Goal: Task Accomplishment & Management: Manage account settings

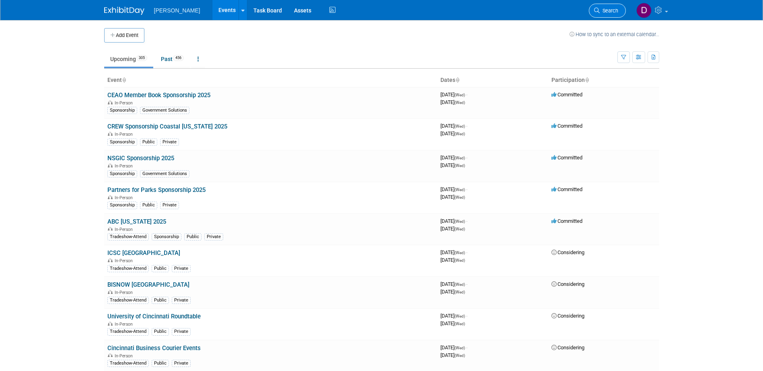
click at [595, 12] on icon at bounding box center [597, 11] width 6 height 6
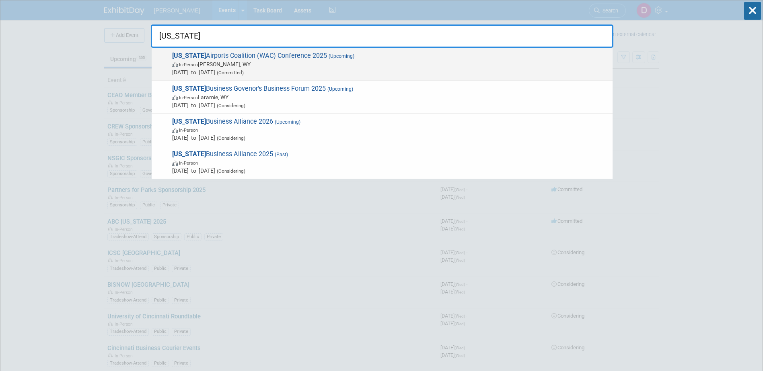
type input "wyoming"
click at [295, 53] on span "Wyoming Airports Coalition (WAC) Conference 2025 (Upcoming) In-Person Jackson, …" at bounding box center [389, 64] width 439 height 25
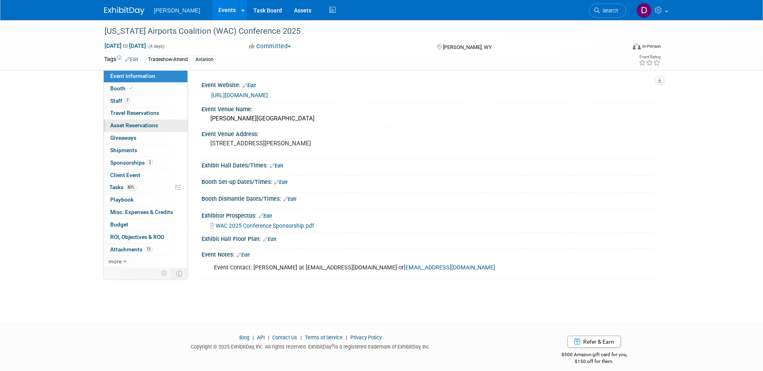
click at [134, 128] on span "Asset Reservations 0" at bounding box center [134, 125] width 48 height 6
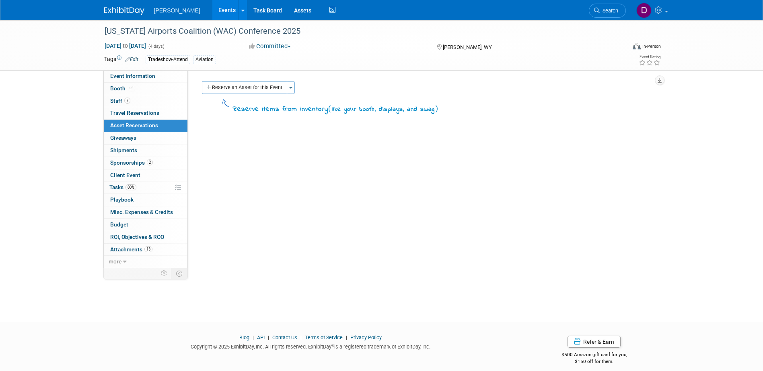
click at [260, 84] on button "Reserve an Asset for this Event" at bounding box center [244, 87] width 85 height 13
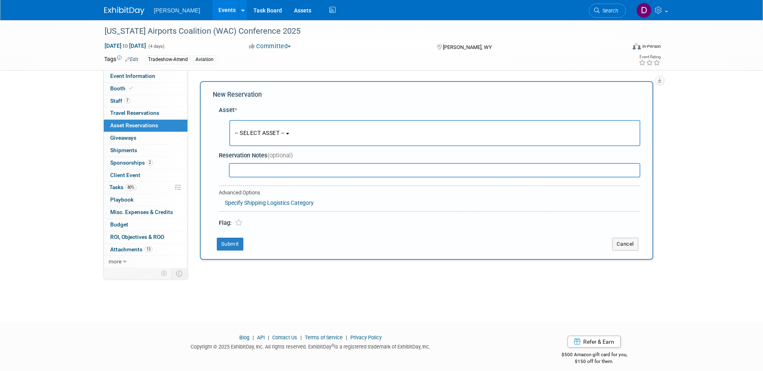
scroll to position [7, 0]
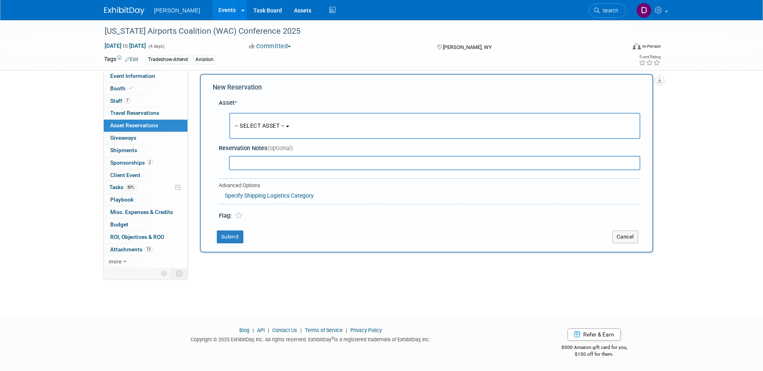
click at [261, 115] on button "-- SELECT ASSET --" at bounding box center [434, 126] width 411 height 26
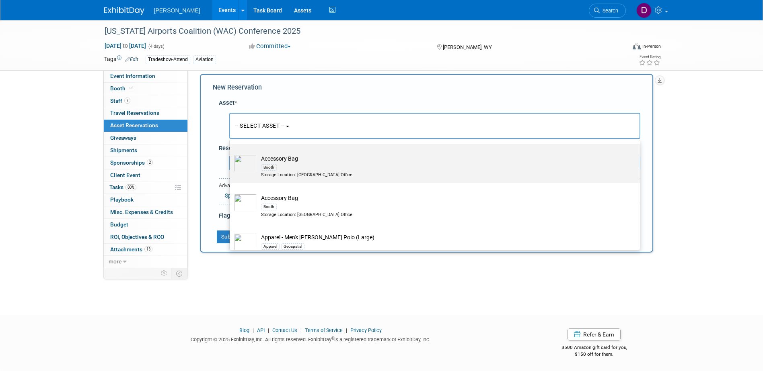
scroll to position [0, 0]
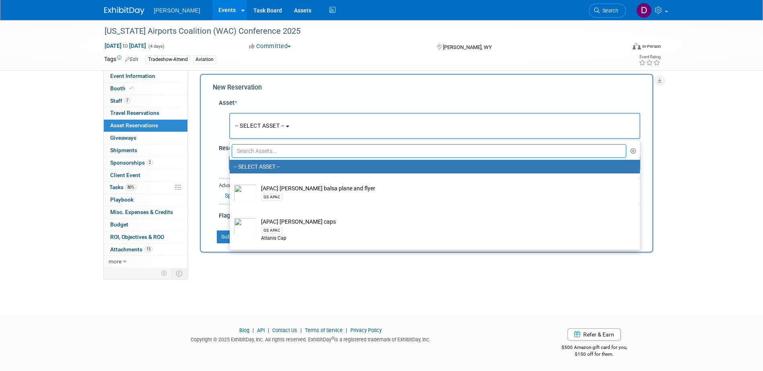
click at [306, 152] on input "text" at bounding box center [429, 151] width 395 height 14
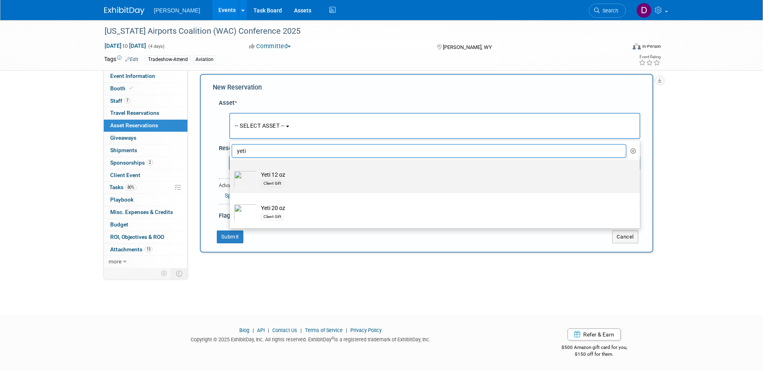
type input "yeti"
click at [308, 181] on div "Client Gift" at bounding box center [442, 183] width 363 height 9
click at [231, 170] on input "Yeti 12 oz Client Gift" at bounding box center [228, 166] width 5 height 5
select select "10723128"
select select "9"
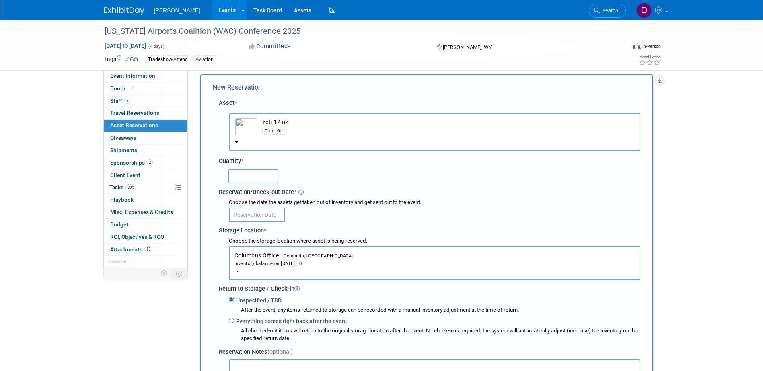
click at [281, 180] on div at bounding box center [434, 176] width 412 height 16
click at [266, 177] on input "text" at bounding box center [253, 176] width 50 height 14
type input "1"
click at [256, 214] on input "text" at bounding box center [257, 215] width 56 height 14
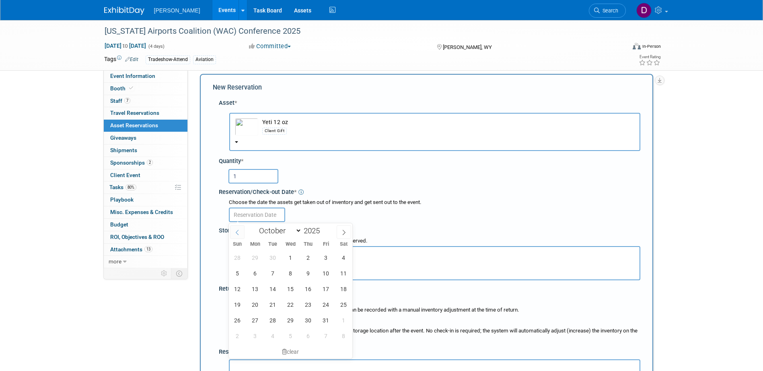
click at [242, 233] on span at bounding box center [237, 233] width 14 height 14
select select "8"
click at [306, 256] on span "4" at bounding box center [308, 258] width 16 height 16
type input "[DATE]"
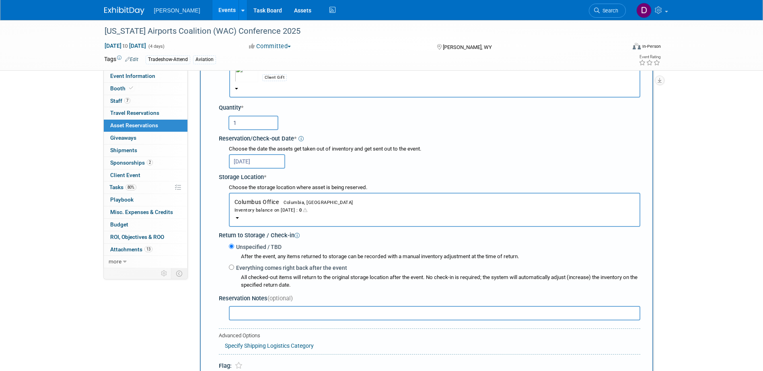
scroll to position [62, 0]
click at [238, 215] on button "Columbus Office Columbia, [GEOGRAPHIC_DATA] Inventory balance on [DATE] : 0" at bounding box center [434, 208] width 411 height 34
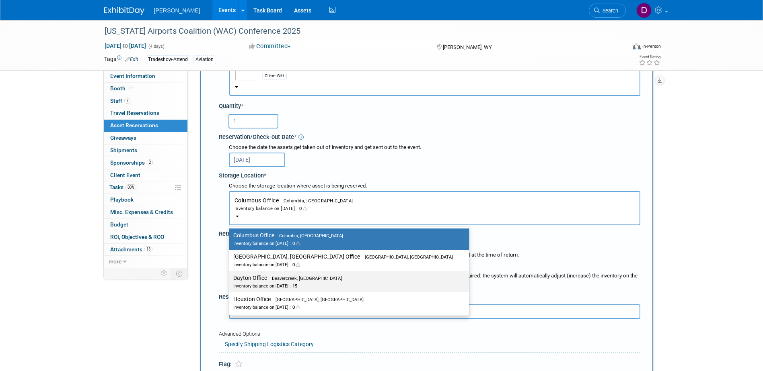
click at [247, 281] on label "Dayton Office Beavercreek, [GEOGRAPHIC_DATA] Inventory balance on [DATE] : 15" at bounding box center [347, 282] width 228 height 18
click at [230, 281] on input "Dayton Office Beavercreek, [GEOGRAPHIC_DATA] Inventory balance on [DATE] : 15" at bounding box center [227, 278] width 5 height 5
select select "11223930"
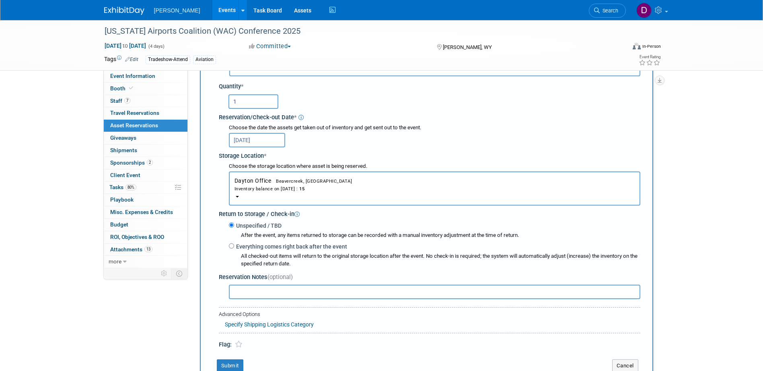
scroll to position [85, 0]
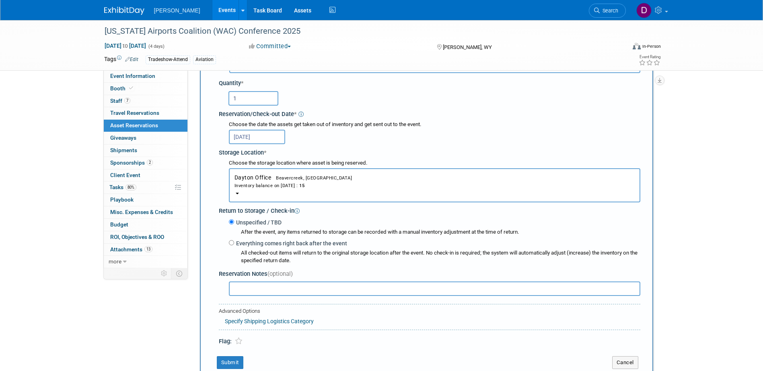
click at [273, 290] on input "text" at bounding box center [434, 289] width 411 height 14
click at [273, 291] on input "pulled [DATE] DA" at bounding box center [434, 289] width 411 height 14
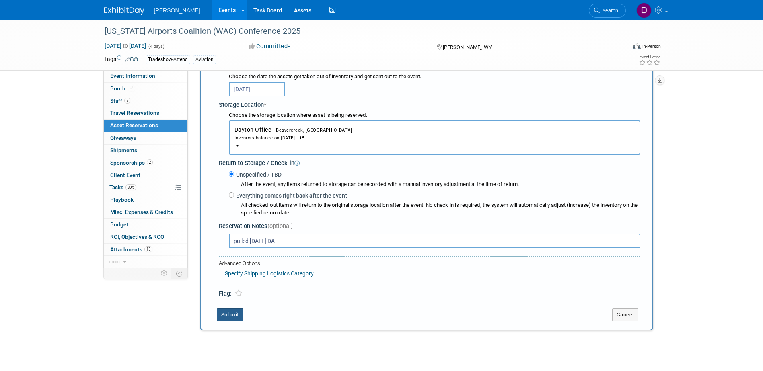
type input "pulled [DATE] DA"
click at [230, 318] on button "Submit" at bounding box center [230, 315] width 27 height 13
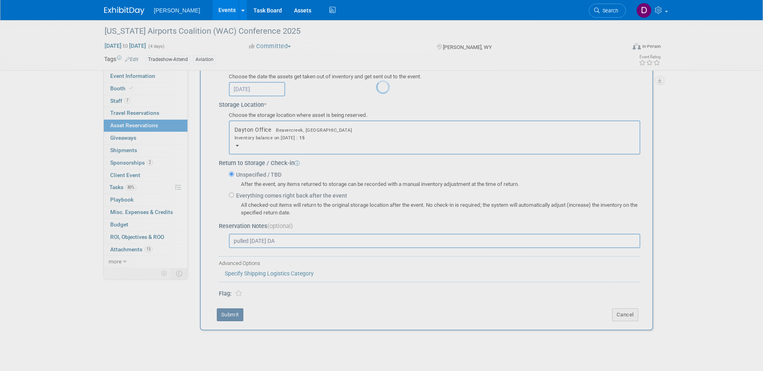
scroll to position [7, 0]
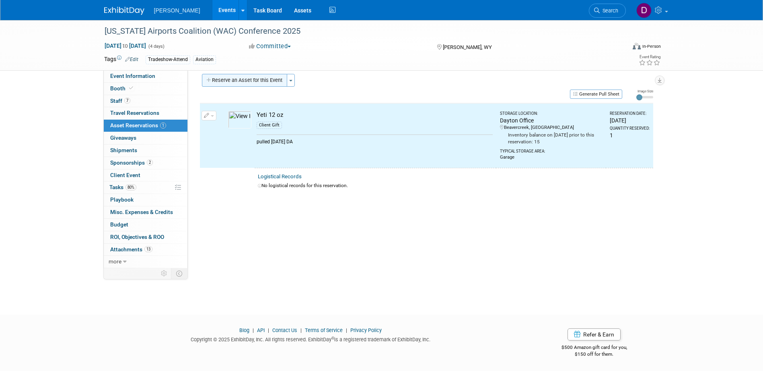
click at [230, 84] on button "Reserve an Asset for this Event" at bounding box center [244, 80] width 85 height 13
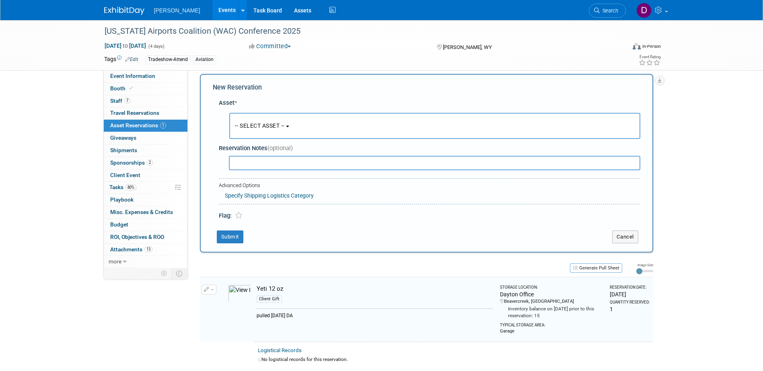
scroll to position [8, 0]
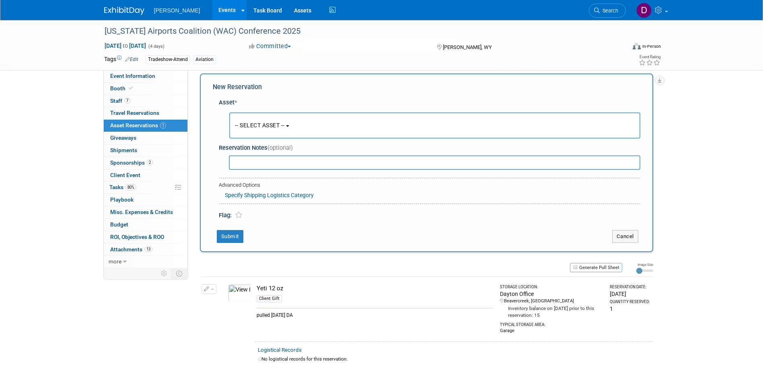
click at [263, 130] on button "-- SELECT ASSET --" at bounding box center [434, 126] width 411 height 26
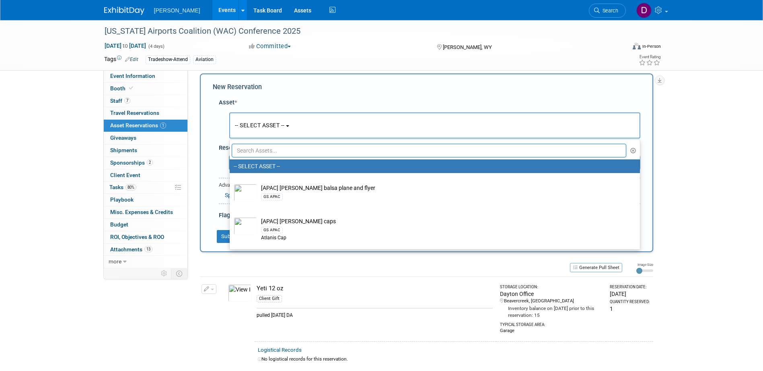
click at [273, 150] on input "text" at bounding box center [429, 151] width 395 height 14
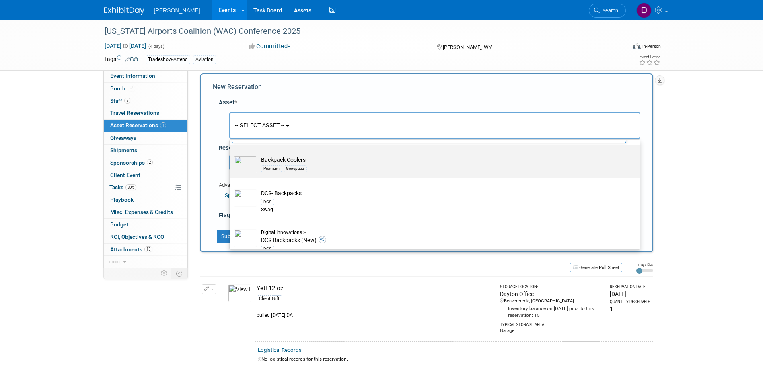
scroll to position [0, 0]
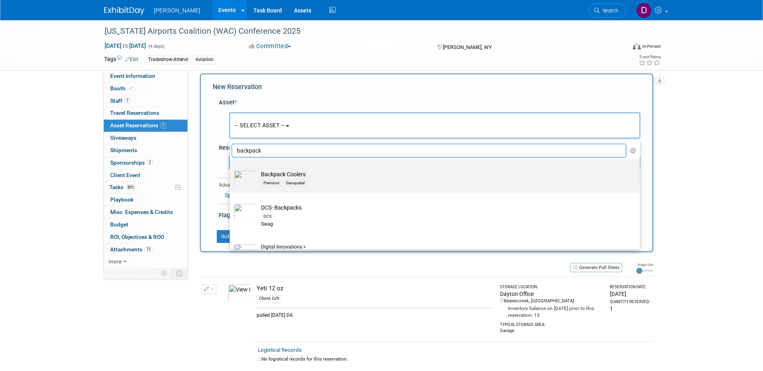
type input "backpack"
click at [315, 172] on td "Backpack Coolers Premium Geospatial" at bounding box center [440, 179] width 367 height 18
click at [231, 169] on input "Backpack Coolers Premium Geospatial" at bounding box center [228, 166] width 5 height 5
select select "10724487"
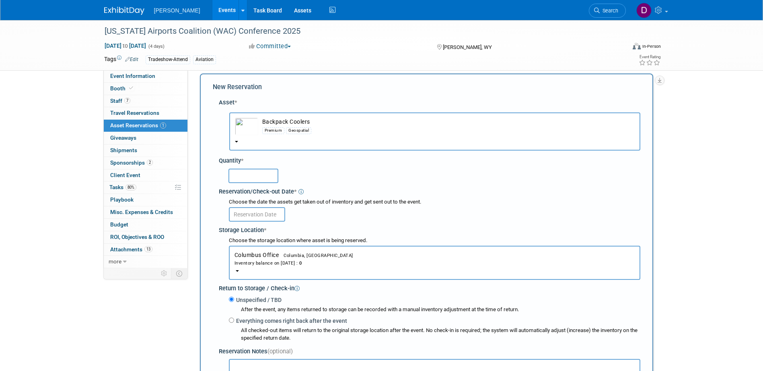
click at [247, 175] on input "text" at bounding box center [253, 176] width 50 height 14
type input "1"
click at [273, 218] on input "text" at bounding box center [257, 214] width 56 height 14
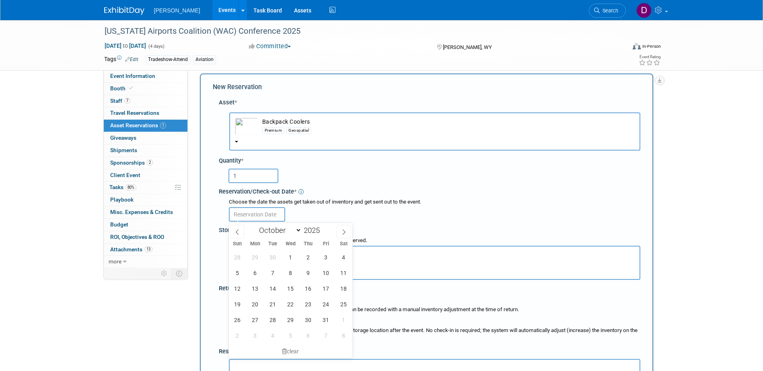
click at [229, 232] on div "January February March April May June July August September October November [D…" at bounding box center [291, 230] width 124 height 14
click at [230, 232] on span at bounding box center [237, 232] width 14 height 14
select select "8"
click at [301, 254] on span "4" at bounding box center [308, 258] width 16 height 16
type input "[DATE]"
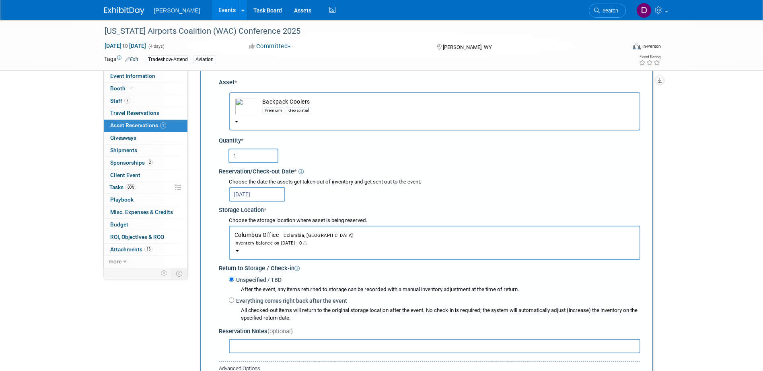
scroll to position [64, 0]
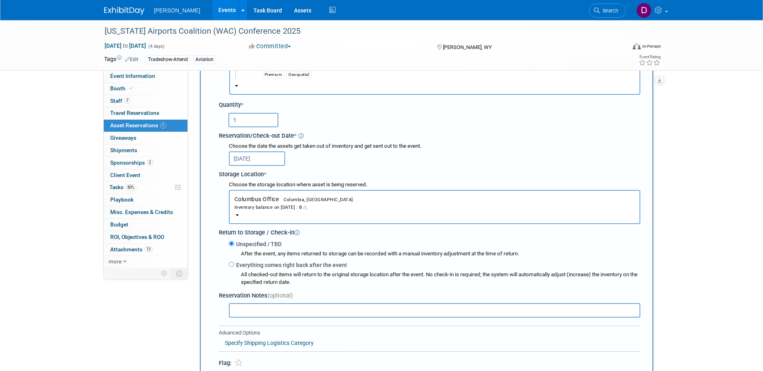
click at [248, 193] on button "Columbus Office Columbia, [GEOGRAPHIC_DATA] Inventory balance on [DATE] : 0" at bounding box center [434, 207] width 411 height 34
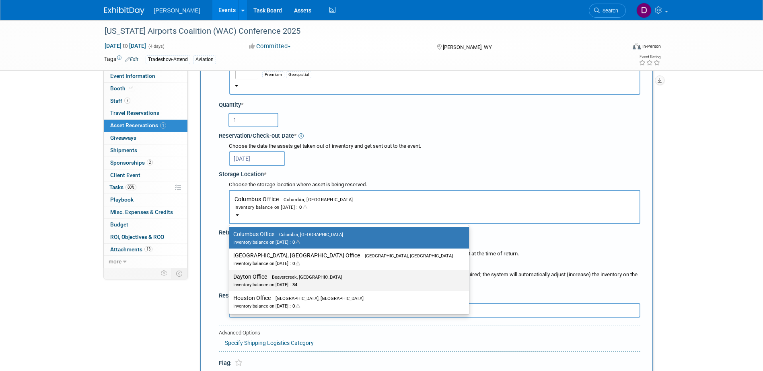
click at [248, 283] on div "Inventory balance on [DATE] : 34" at bounding box center [342, 285] width 219 height 8
click at [230, 280] on input "Dayton Office Beavercreek, [GEOGRAPHIC_DATA] Inventory balance on [DATE] : 34" at bounding box center [227, 277] width 5 height 5
select select "11223930"
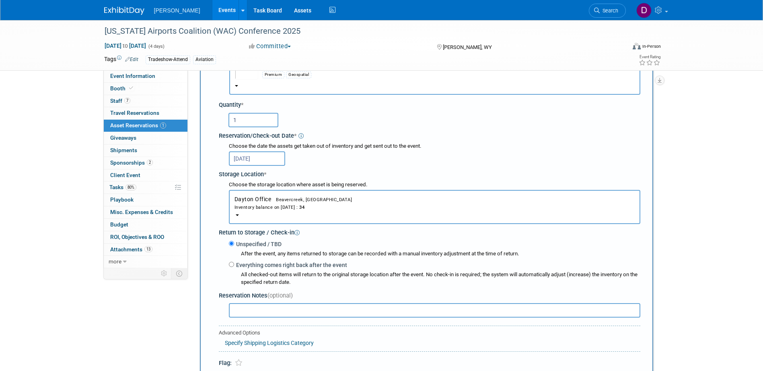
click at [255, 309] on input "text" at bounding box center [434, 311] width 411 height 14
paste input "pulled [DATE] DA"
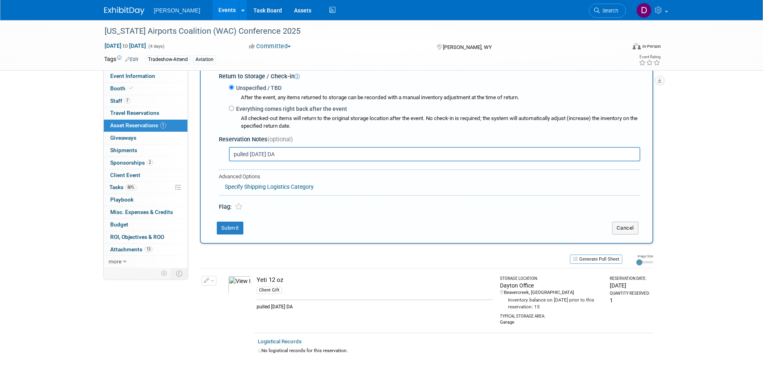
scroll to position [277, 0]
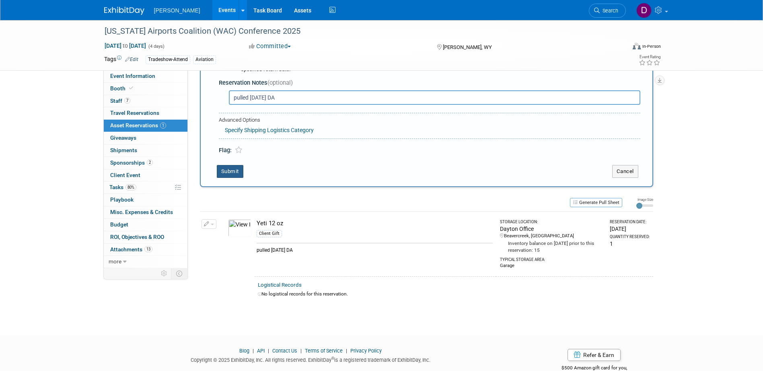
type input "pulled [DATE] DA"
click at [227, 175] on button "Submit" at bounding box center [230, 171] width 27 height 13
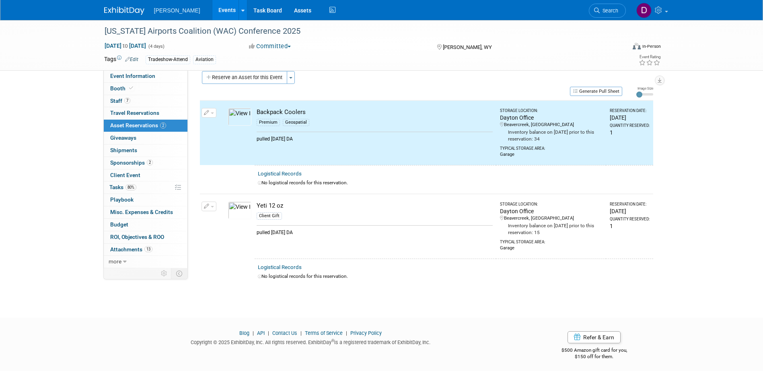
scroll to position [0, 0]
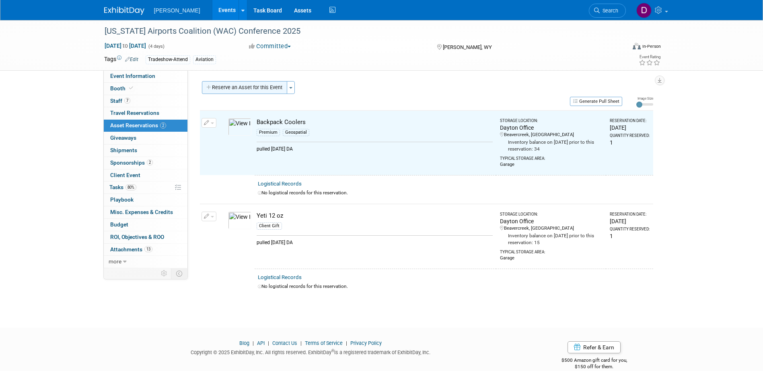
click at [226, 85] on button "Reserve an Asset for this Event" at bounding box center [244, 87] width 85 height 13
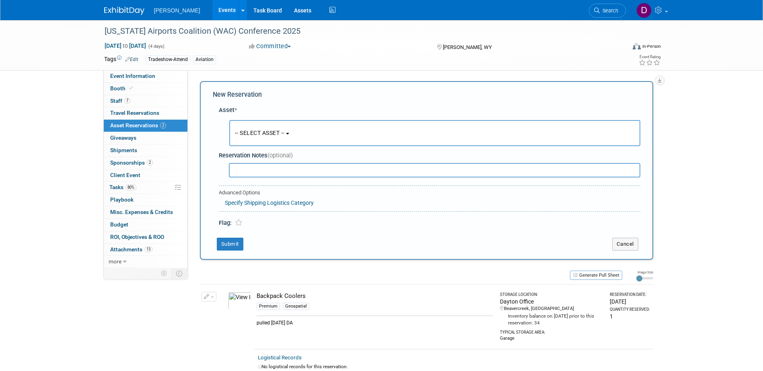
scroll to position [8, 0]
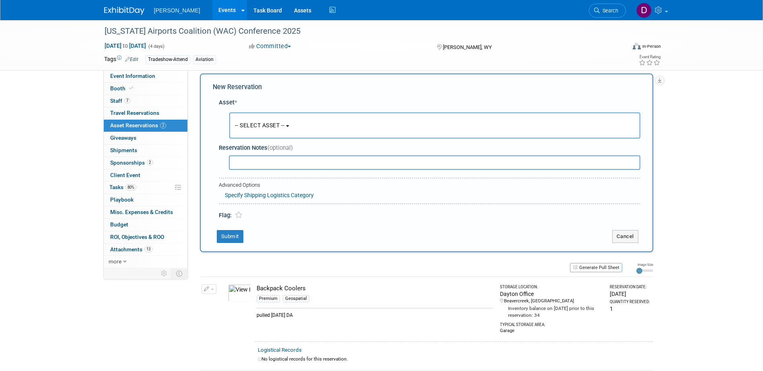
click at [255, 125] on span "-- SELECT ASSET --" at bounding box center [260, 125] width 50 height 6
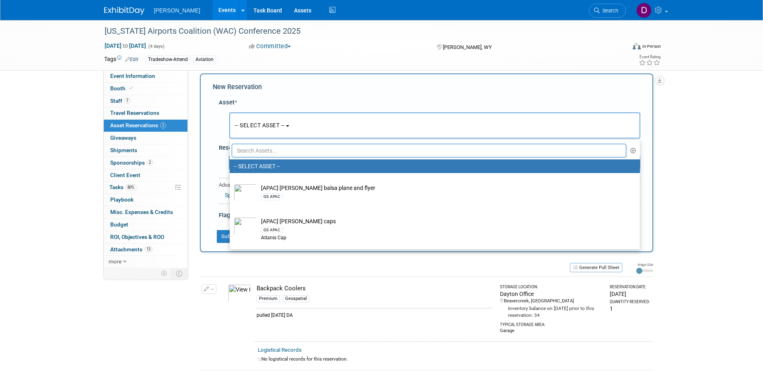
click at [258, 151] on input "text" at bounding box center [429, 151] width 395 height 14
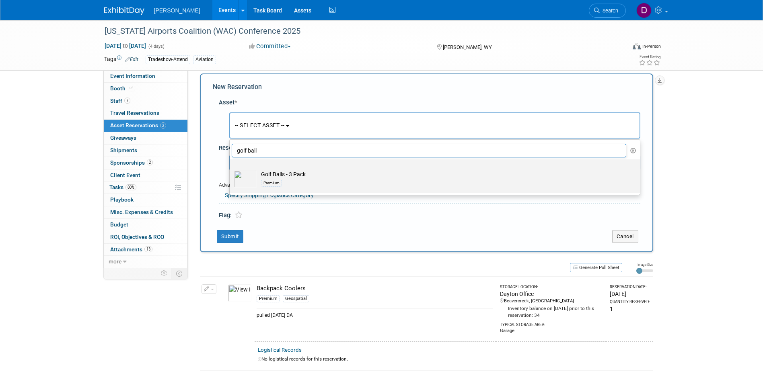
type input "golf ball"
click at [288, 174] on td "Golf Balls - 3 Pack Premium" at bounding box center [440, 179] width 367 height 18
click at [231, 169] on input "Golf Balls - 3 Pack Premium" at bounding box center [228, 166] width 5 height 5
select select "10723117"
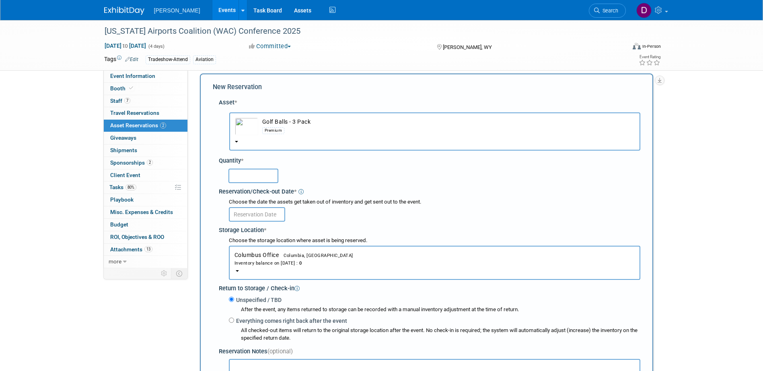
click at [253, 172] on input "text" at bounding box center [253, 176] width 50 height 14
type input "8"
click at [264, 207] on div at bounding box center [434, 214] width 411 height 16
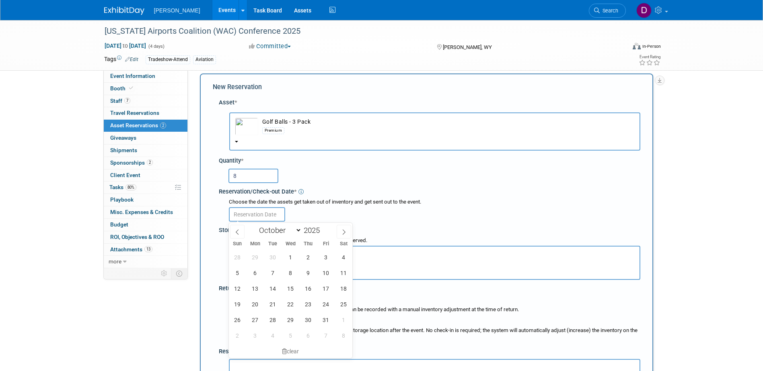
click at [264, 213] on input "text" at bounding box center [257, 214] width 56 height 14
click at [239, 228] on span at bounding box center [237, 232] width 14 height 14
select select "8"
click at [317, 256] on div "31 1 2 3 4 5 6 7 8 9 10 11 12 13 14 15 16 17 18 19 20 21 22 23 24 25 26 27 28 2…" at bounding box center [291, 297] width 124 height 94
click at [309, 256] on span "4" at bounding box center [308, 258] width 16 height 16
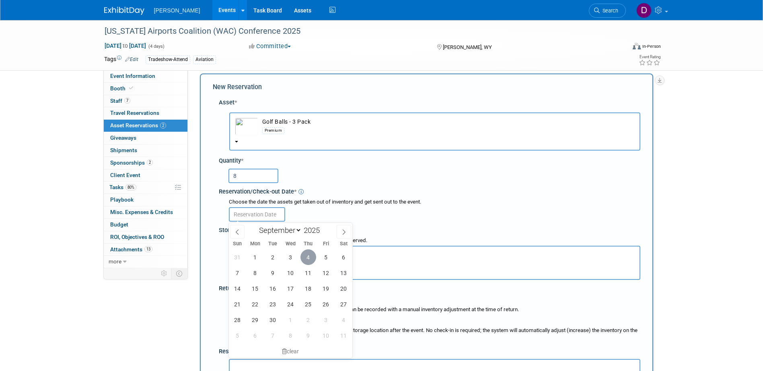
type input "[DATE]"
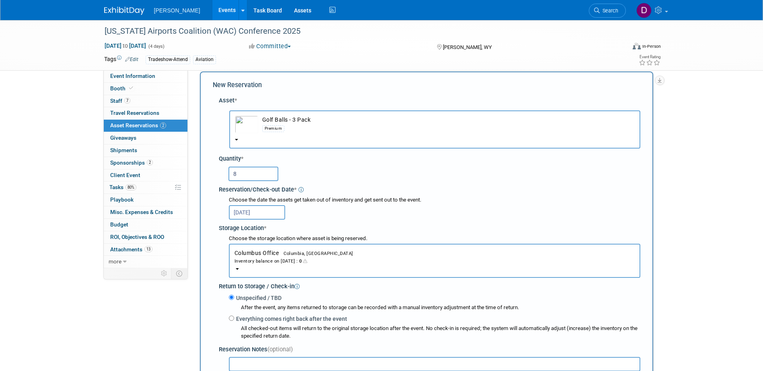
scroll to position [10, 0]
click at [283, 255] on span "Columbia, [GEOGRAPHIC_DATA]" at bounding box center [316, 253] width 74 height 5
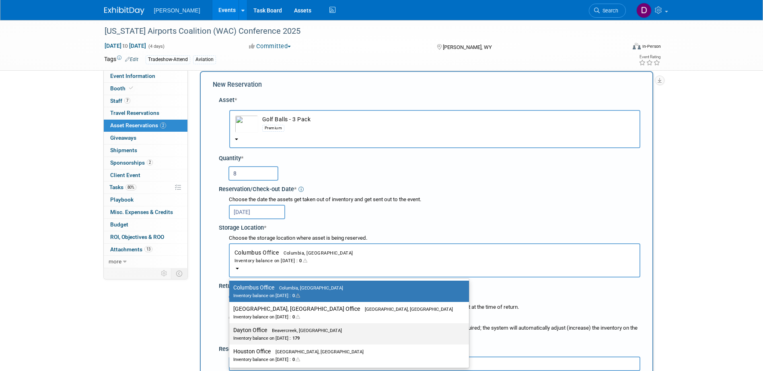
click at [283, 330] on span "Beavercreek, [GEOGRAPHIC_DATA]" at bounding box center [304, 330] width 75 height 5
click at [230, 330] on input "Dayton Office Beavercreek, [GEOGRAPHIC_DATA] Inventory balance on [DATE] : 179" at bounding box center [227, 330] width 5 height 5
select select "11223930"
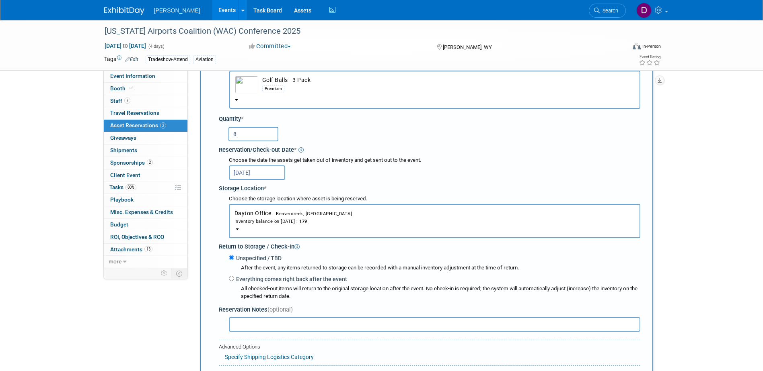
scroll to position [80, 0]
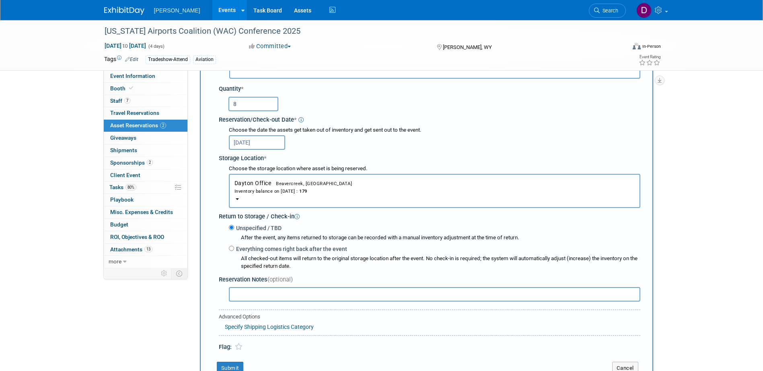
drag, startPoint x: 276, startPoint y: 304, endPoint x: 276, endPoint y: 297, distance: 6.4
click at [276, 301] on div at bounding box center [431, 294] width 418 height 19
click at [276, 297] on input "text" at bounding box center [434, 294] width 411 height 14
paste input "pulled [DATE] DA"
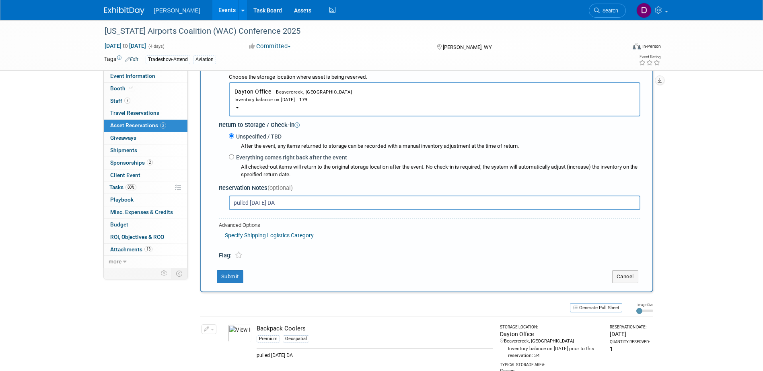
scroll to position [179, 0]
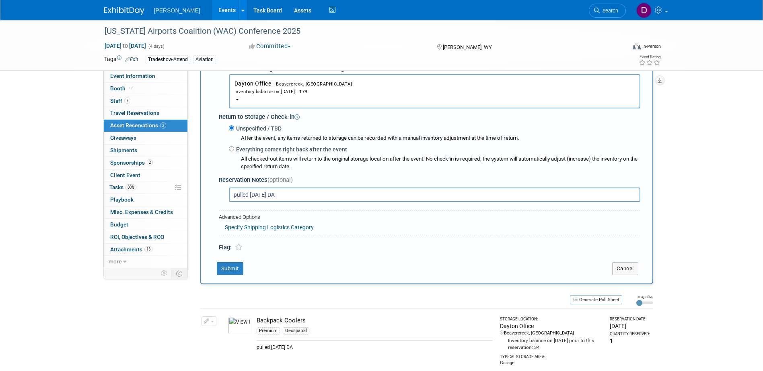
type input "pulled [DATE] DA"
click at [226, 277] on div "New Reservation Asset * -- SELECT ASSET --" at bounding box center [426, 93] width 453 height 383
click at [226, 268] on button "Submit" at bounding box center [230, 269] width 27 height 13
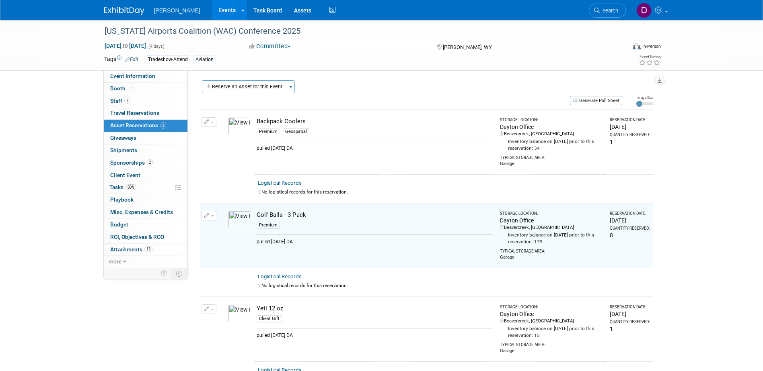
scroll to position [0, 0]
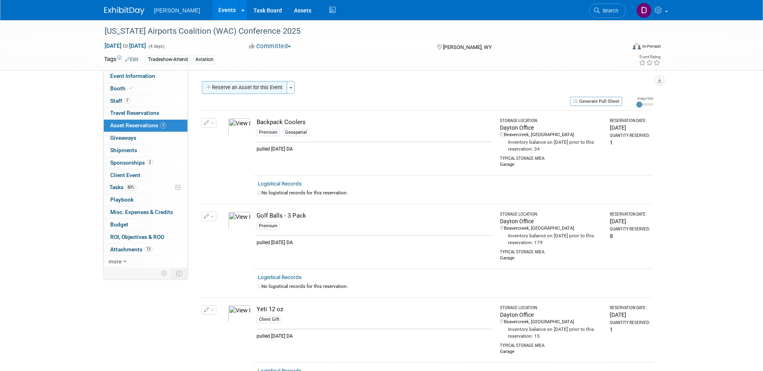
click at [246, 86] on button "Reserve an Asset for this Event" at bounding box center [244, 87] width 85 height 13
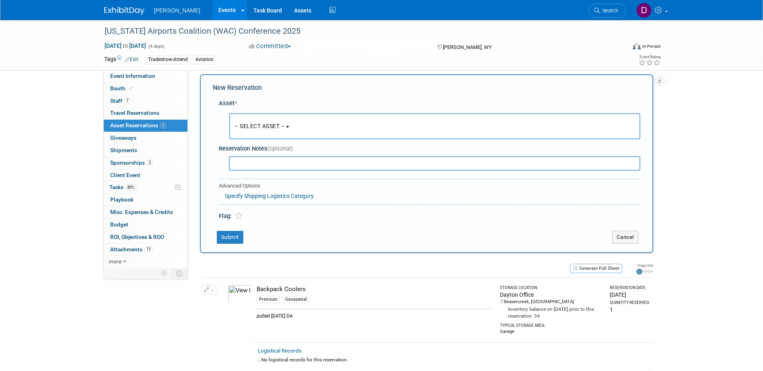
scroll to position [8, 0]
click at [251, 128] on span "-- SELECT ASSET --" at bounding box center [260, 125] width 50 height 6
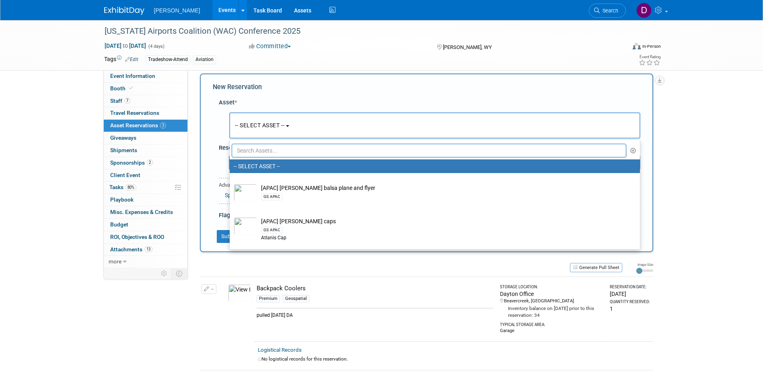
click at [288, 151] on input "text" at bounding box center [429, 151] width 395 height 14
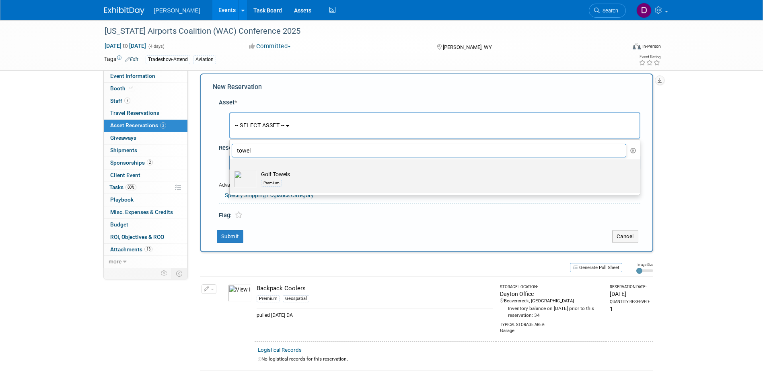
type input "towel"
click at [286, 178] on td "Golf Towels Premium" at bounding box center [440, 179] width 367 height 18
click at [231, 169] on input "Golf Towels Premium" at bounding box center [228, 166] width 5 height 5
select select "10723118"
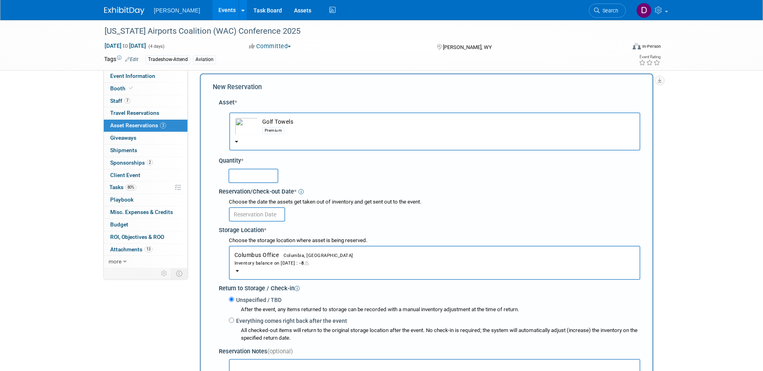
click at [263, 170] on input "text" at bounding box center [253, 176] width 50 height 14
type input "1"
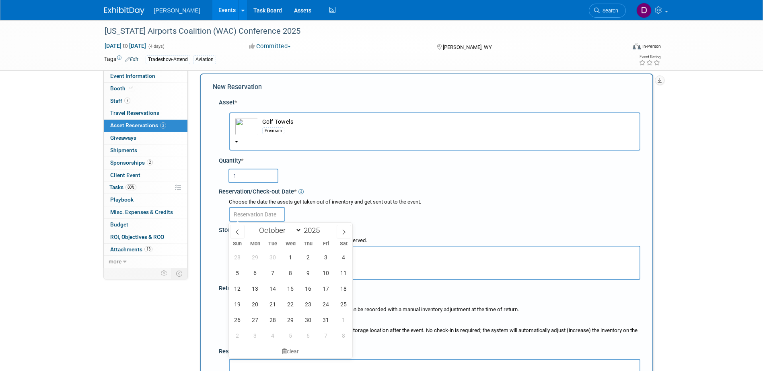
click at [267, 213] on input "text" at bounding box center [257, 214] width 56 height 14
click at [238, 227] on span at bounding box center [237, 232] width 14 height 14
select select "8"
click at [306, 256] on span "4" at bounding box center [308, 258] width 16 height 16
type input "[DATE]"
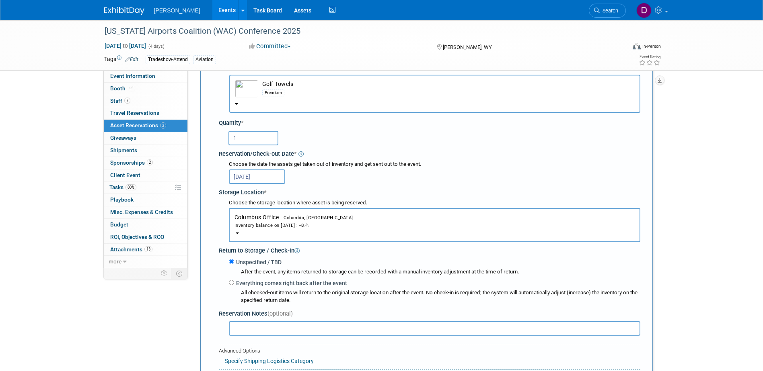
scroll to position [49, 0]
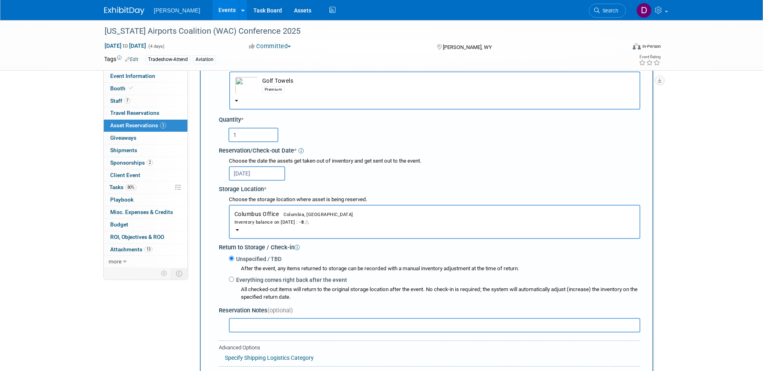
click at [289, 218] on button "Columbus Office Columbia, [GEOGRAPHIC_DATA] Inventory balance on [DATE] : -8" at bounding box center [434, 222] width 411 height 34
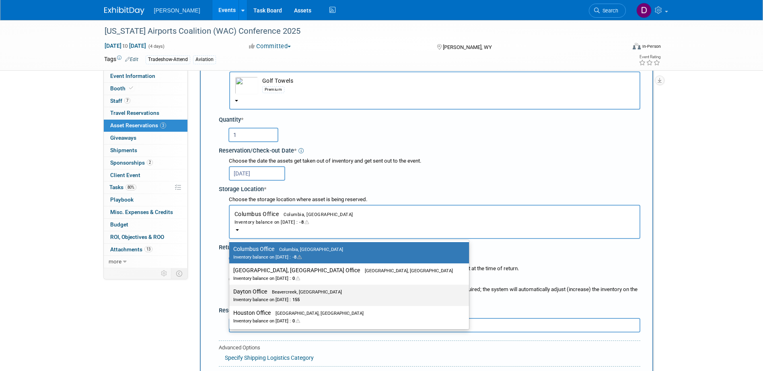
click at [275, 299] on div "Inventory balance on [DATE] : 155" at bounding box center [342, 300] width 219 height 8
click at [230, 295] on input "Dayton Office Beavercreek, [GEOGRAPHIC_DATA] Inventory balance on [DATE] : 155" at bounding box center [227, 291] width 5 height 5
select select "11223930"
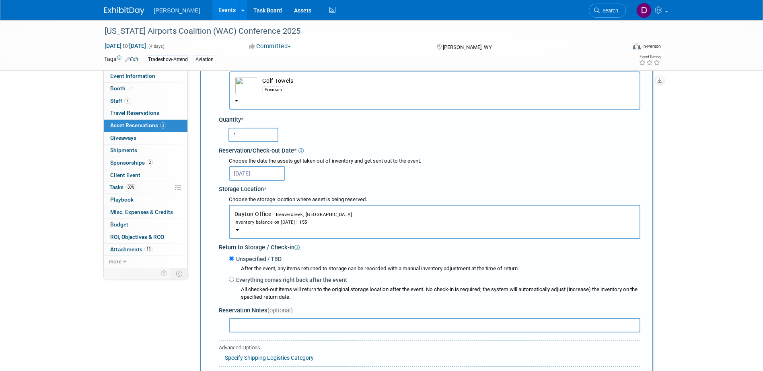
click at [254, 321] on input "text" at bounding box center [434, 325] width 411 height 14
paste input "pulled [DATE] DA"
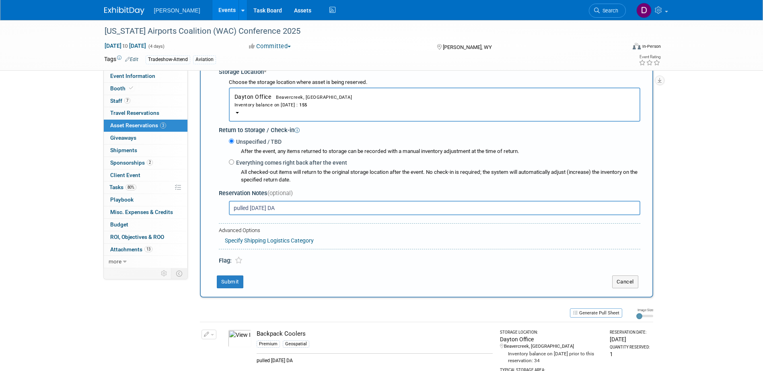
scroll to position [217, 0]
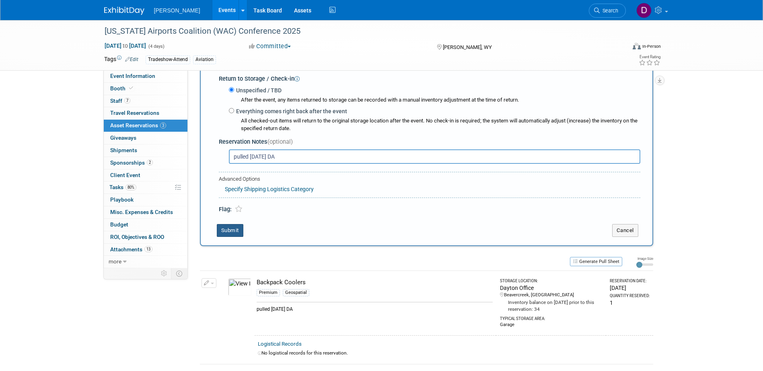
type input "pulled [DATE] DA"
click at [229, 235] on button "Submit" at bounding box center [230, 230] width 27 height 13
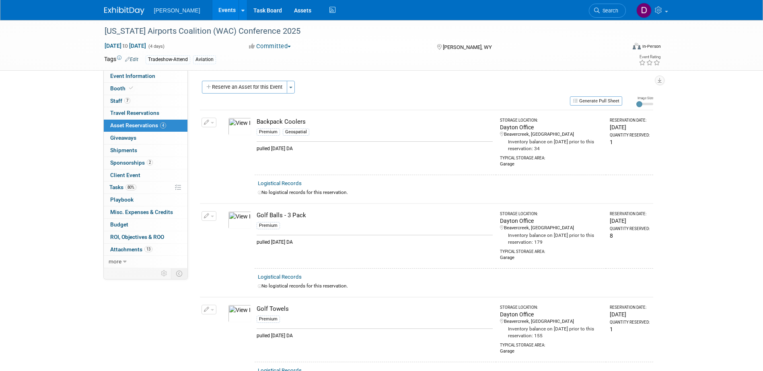
scroll to position [0, 0]
click at [252, 88] on button "Reserve an Asset for this Event" at bounding box center [244, 87] width 85 height 13
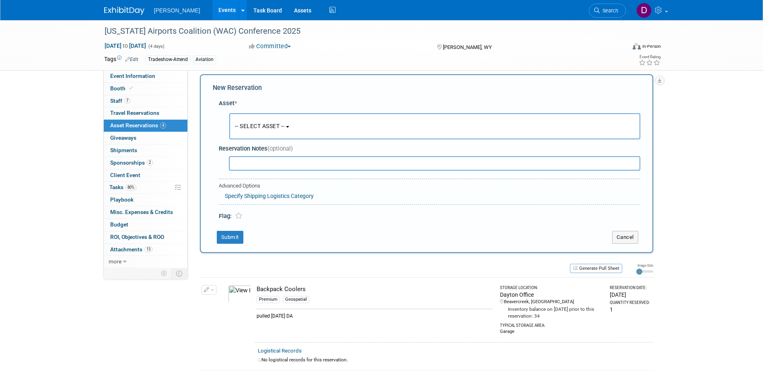
scroll to position [8, 0]
click at [263, 131] on button "-- SELECT ASSET --" at bounding box center [434, 126] width 411 height 26
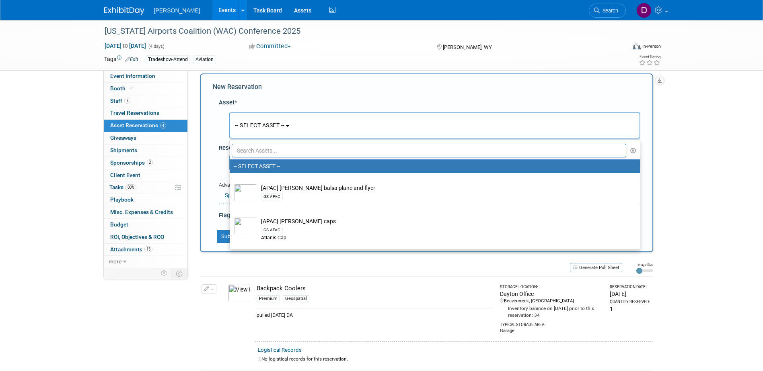
click at [263, 131] on button "-- SELECT ASSET --" at bounding box center [434, 126] width 411 height 26
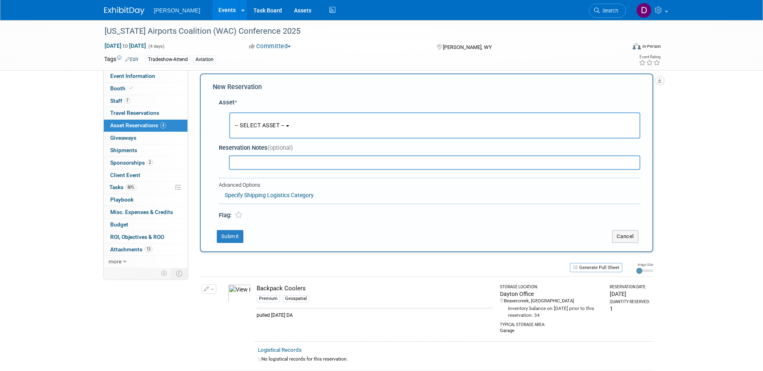
click at [266, 123] on span "-- SELECT ASSET --" at bounding box center [260, 125] width 50 height 6
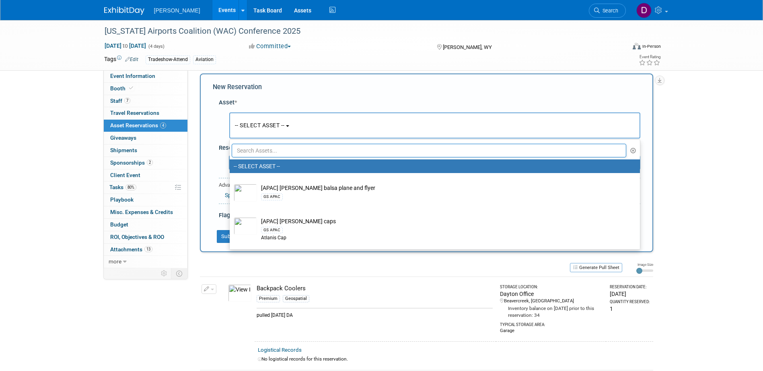
click at [283, 151] on input "text" at bounding box center [429, 151] width 395 height 14
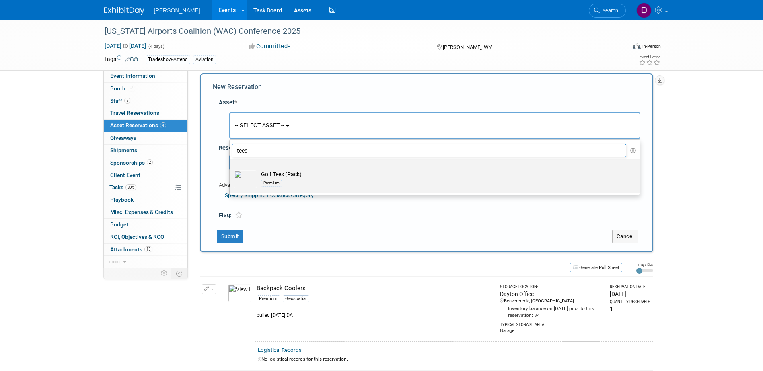
type input "tees"
click at [287, 172] on td "Golf Tees (Pack) Premium" at bounding box center [440, 179] width 367 height 18
click at [231, 169] on input "Golf Tees (Pack) Premium" at bounding box center [228, 166] width 5 height 5
select select "10723116"
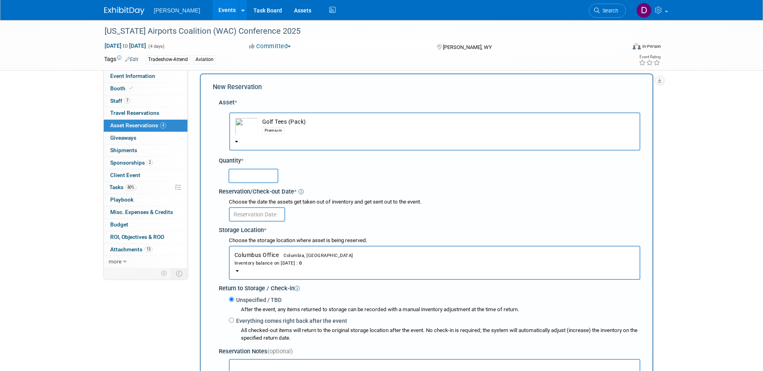
click at [266, 172] on input "text" at bounding box center [253, 176] width 50 height 14
type input "2"
click at [254, 217] on input "text" at bounding box center [257, 214] width 56 height 14
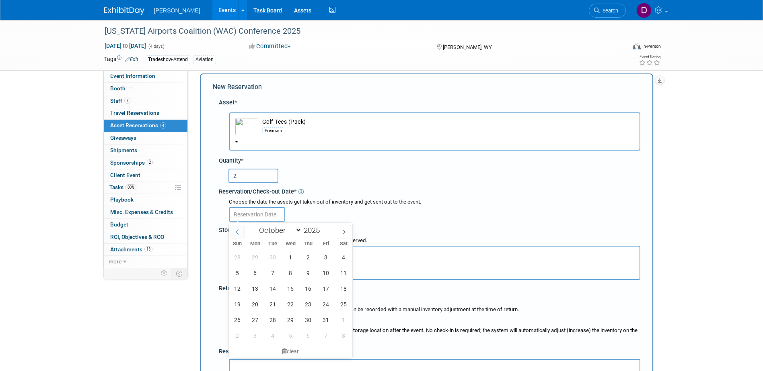
click at [236, 234] on icon at bounding box center [237, 233] width 6 height 6
select select "8"
drag, startPoint x: 300, startPoint y: 250, endPoint x: 309, endPoint y: 258, distance: 11.4
click at [302, 253] on div "31 1 2 3 4 5 6 7 8 9 10 11 12 13 14 15 16 17 18 19 20 21 22 23 24 25 26 27 28 2…" at bounding box center [291, 297] width 124 height 94
click at [309, 258] on span "4" at bounding box center [308, 258] width 16 height 16
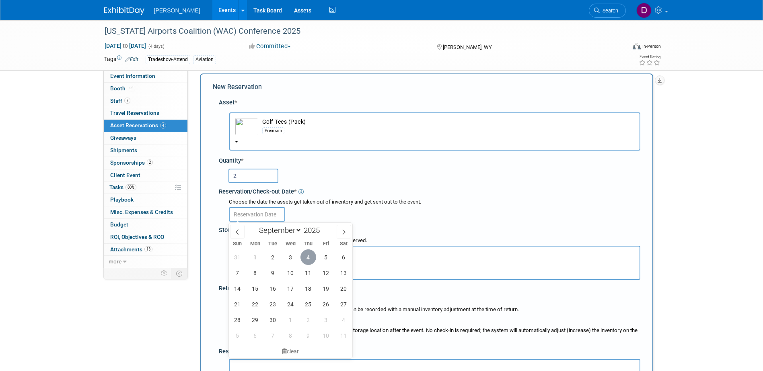
type input "[DATE]"
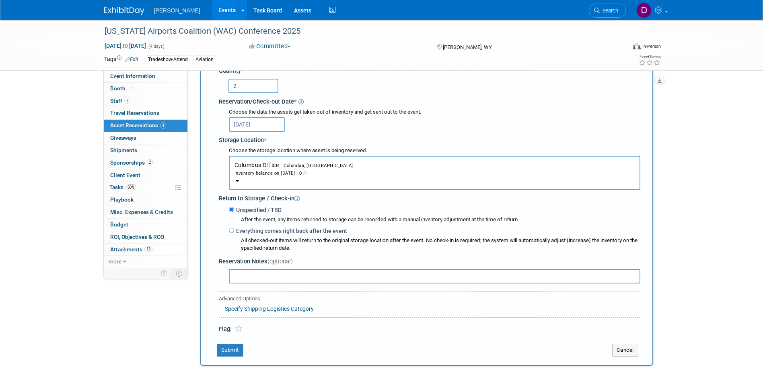
scroll to position [181, 0]
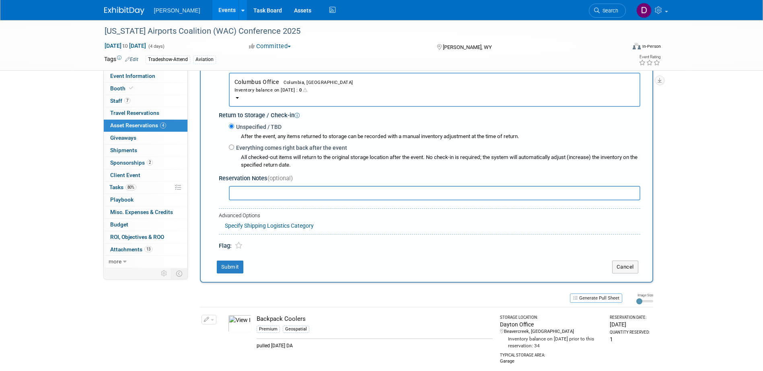
click at [266, 80] on span "Columbus Office Columbia, [GEOGRAPHIC_DATA] Inventory balance on [DATE] : 0" at bounding box center [434, 86] width 400 height 15
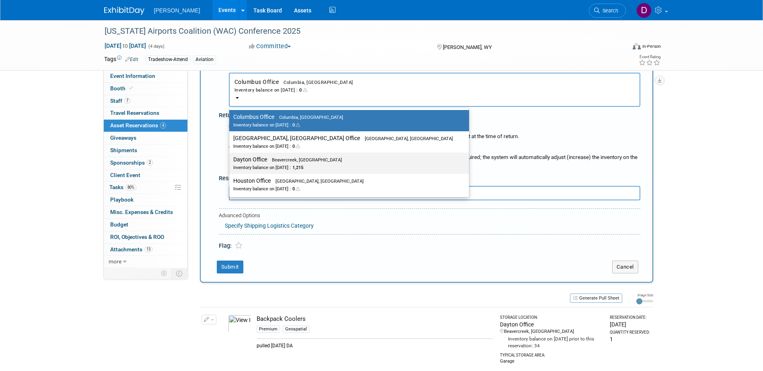
click at [253, 163] on label "Dayton Office Beavercreek, [GEOGRAPHIC_DATA] Inventory balance on [DATE] : 1,215" at bounding box center [347, 163] width 228 height 18
click at [230, 162] on input "Dayton Office Beavercreek, [GEOGRAPHIC_DATA] Inventory balance on [DATE] : 1,215" at bounding box center [227, 159] width 5 height 5
select select "11223930"
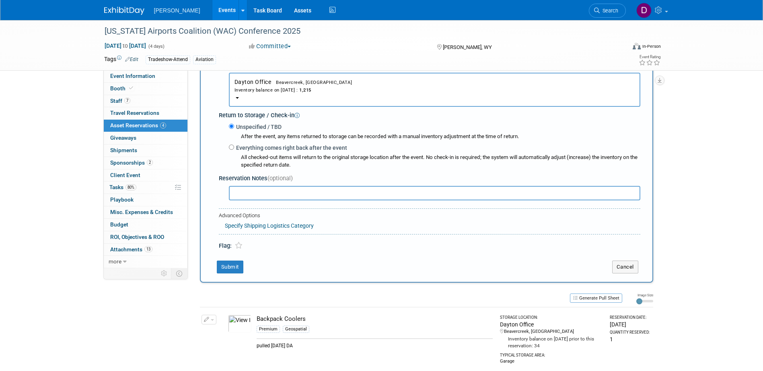
click at [250, 191] on input "text" at bounding box center [434, 193] width 411 height 14
paste input "pulled [DATE] DA"
type input "pulled [DATE] DA"
click at [237, 276] on div "New Reservation Asset * -- SELECT ASSET --" at bounding box center [426, 91] width 453 height 383
click at [235, 273] on button "Submit" at bounding box center [230, 267] width 27 height 13
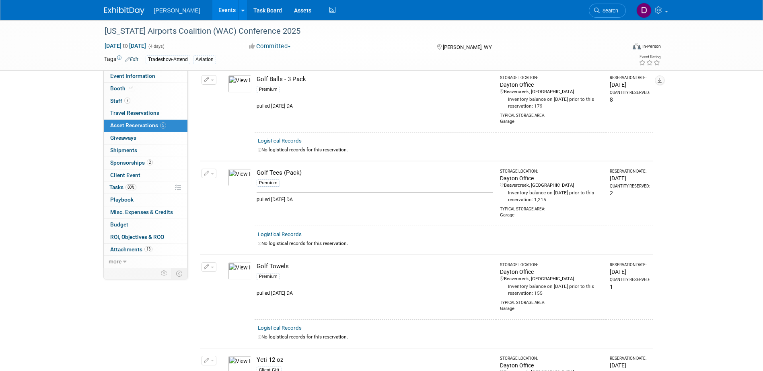
scroll to position [0, 0]
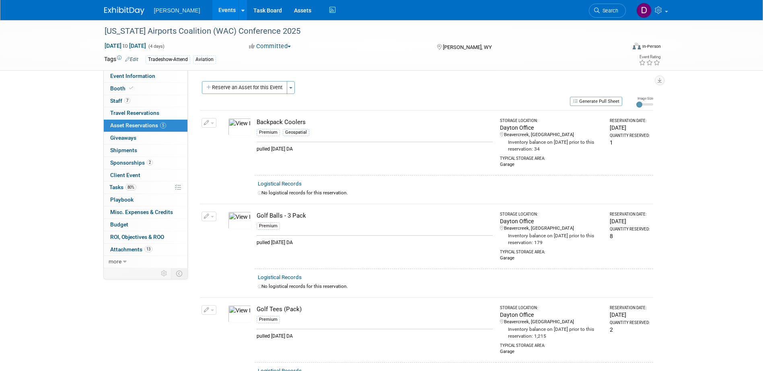
click at [258, 77] on div "Event Website: Edit [URL][DOMAIN_NAME] Event Venue Name: [PERSON_NAME][GEOGRAPH…" at bounding box center [423, 169] width 471 height 198
click at [261, 88] on button "Reserve an Asset for this Event" at bounding box center [244, 87] width 85 height 13
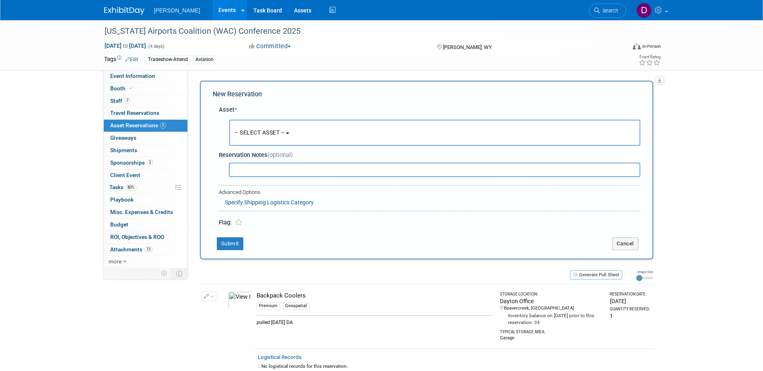
scroll to position [8, 0]
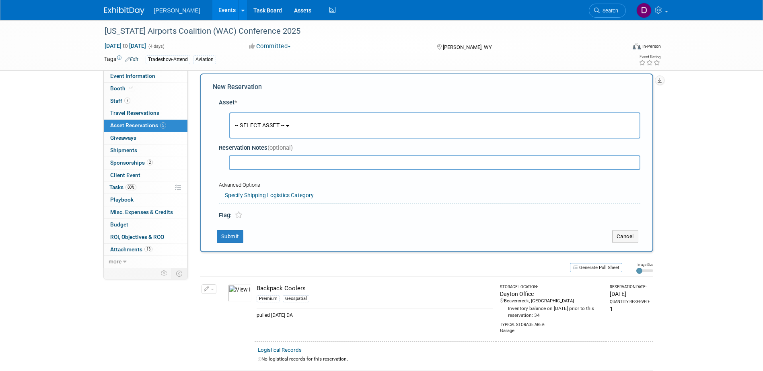
click at [271, 123] on span "-- SELECT ASSET --" at bounding box center [260, 125] width 50 height 6
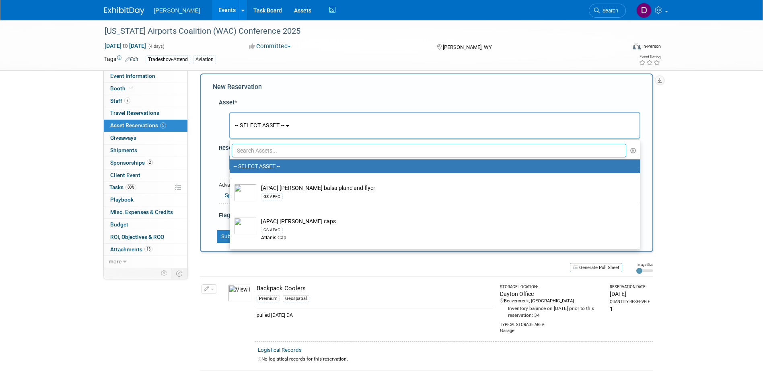
click at [262, 150] on input "text" at bounding box center [429, 151] width 395 height 14
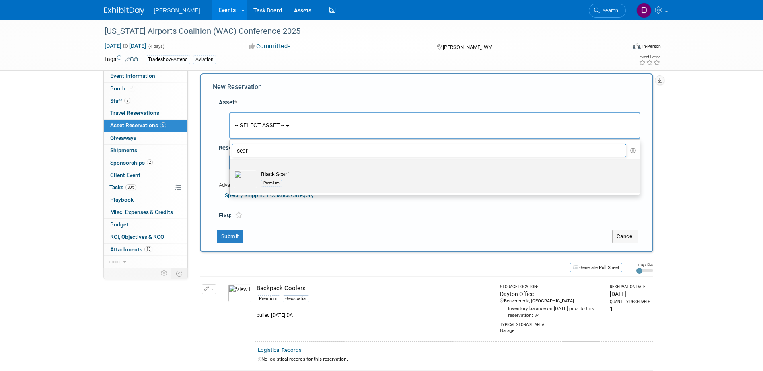
type input "scar"
click at [280, 174] on td "Black Scarf Premium" at bounding box center [440, 179] width 367 height 18
click at [231, 169] on input "Black Scarf Premium" at bounding box center [228, 166] width 5 height 5
select select "10728405"
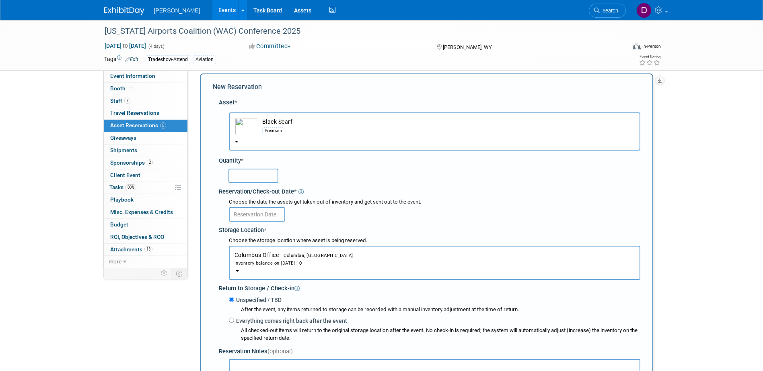
click at [246, 176] on input "text" at bounding box center [253, 176] width 50 height 14
type input "1"
click at [259, 215] on input "text" at bounding box center [257, 214] width 56 height 14
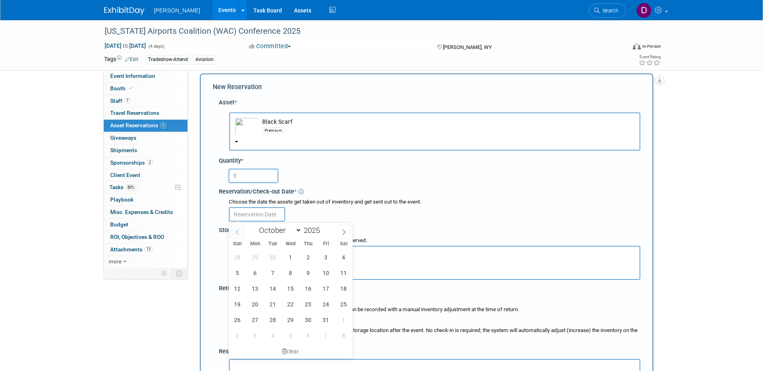
click at [241, 234] on span at bounding box center [237, 232] width 14 height 14
select select "8"
click at [308, 254] on span "4" at bounding box center [308, 258] width 16 height 16
type input "[DATE]"
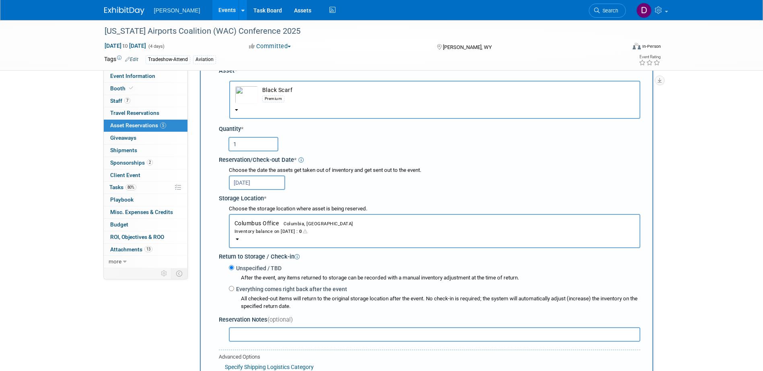
scroll to position [61, 0]
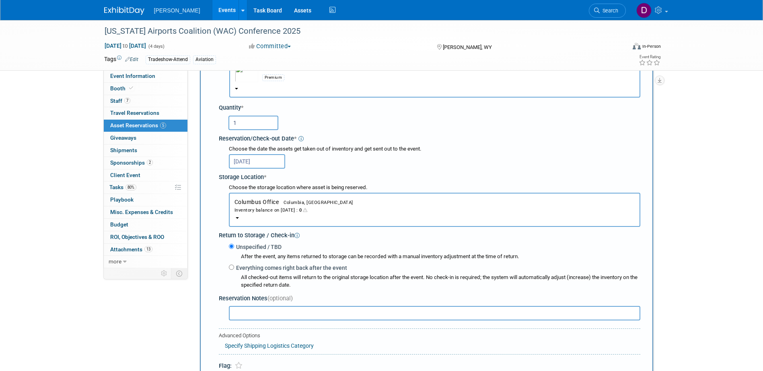
click at [280, 215] on button "Columbus Office Columbia, [GEOGRAPHIC_DATA] Inventory balance on [DATE] : 0" at bounding box center [434, 210] width 411 height 34
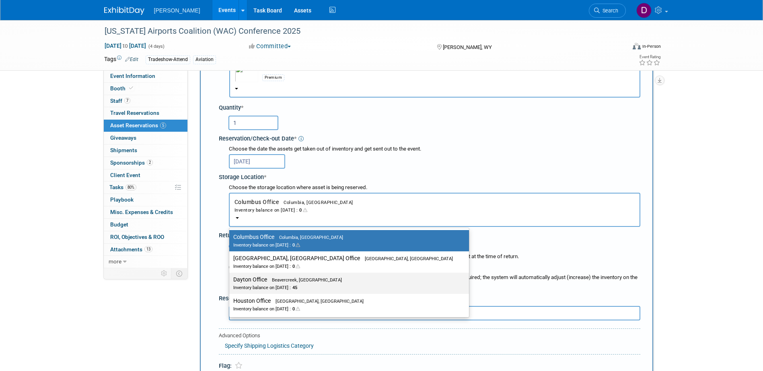
click at [281, 285] on div "Inventory balance on [DATE] : 45" at bounding box center [342, 288] width 219 height 8
click at [230, 283] on input "Dayton Office Beavercreek, [GEOGRAPHIC_DATA] Inventory balance on [DATE] : 45" at bounding box center [227, 279] width 5 height 5
select select "11223930"
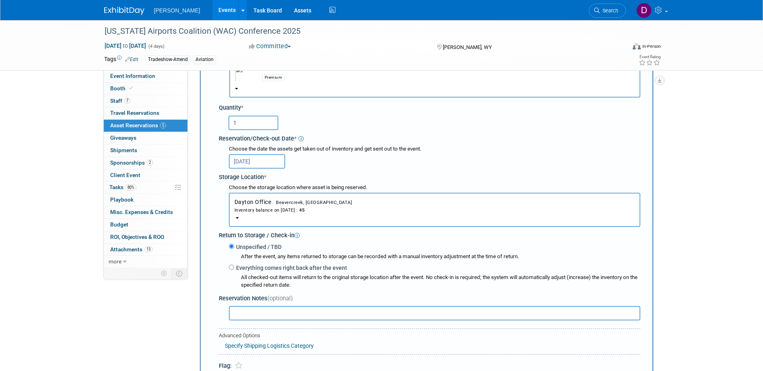
click at [269, 318] on input "text" at bounding box center [434, 313] width 411 height 14
paste input "pulled [DATE] DA"
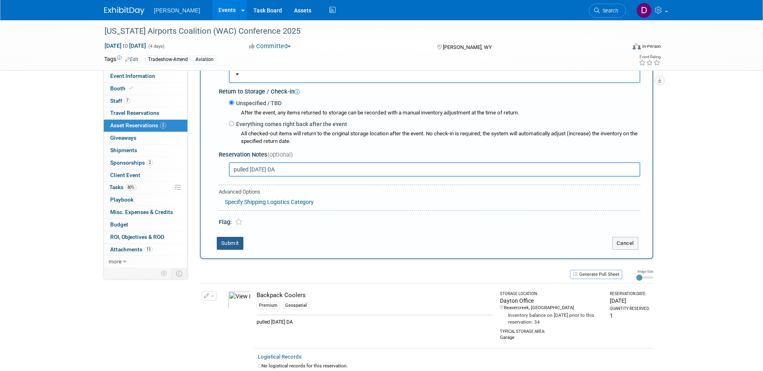
type input "pulled [DATE] DA"
click at [223, 240] on button "Submit" at bounding box center [230, 243] width 27 height 13
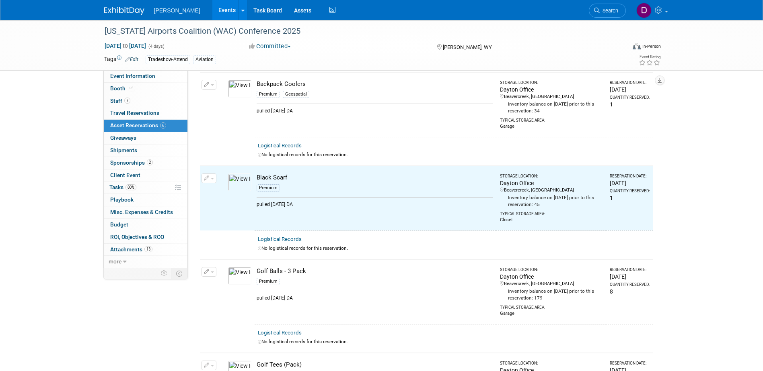
scroll to position [0, 0]
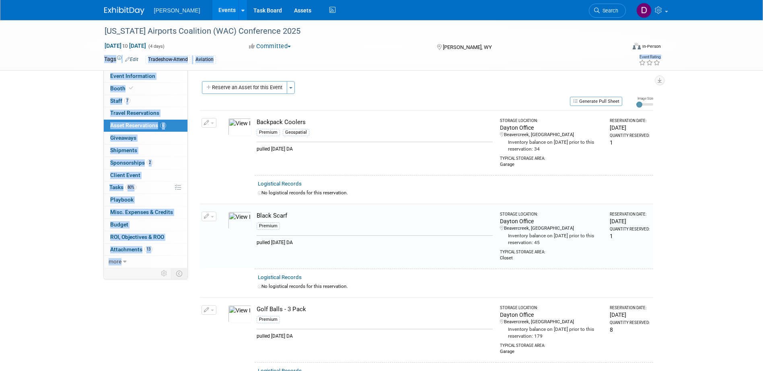
drag, startPoint x: 251, startPoint y: 70, endPoint x: 251, endPoint y: 78, distance: 7.6
click at [251, 76] on div "[US_STATE] Airports Coalition (WAC) Conference 2025 [DATE] to [DATE] (4 days) […" at bounding box center [381, 354] width 763 height 668
drag, startPoint x: 251, startPoint y: 78, endPoint x: 252, endPoint y: 86, distance: 8.5
click at [252, 86] on button "Reserve an Asset for this Event" at bounding box center [244, 87] width 85 height 13
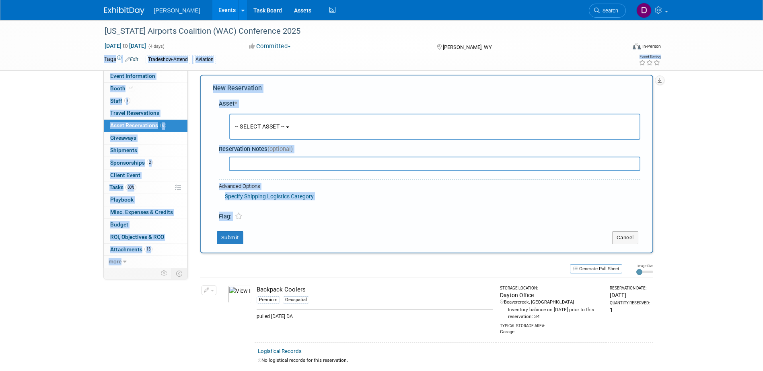
scroll to position [8, 0]
click at [282, 137] on button "-- SELECT ASSET --" at bounding box center [434, 126] width 411 height 26
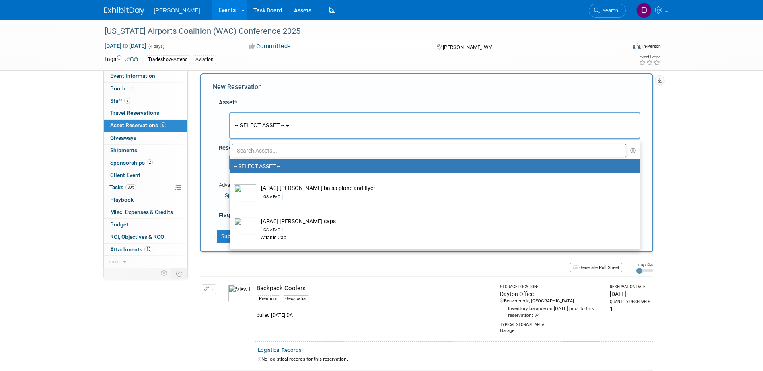
click at [271, 151] on input "text" at bounding box center [429, 151] width 395 height 14
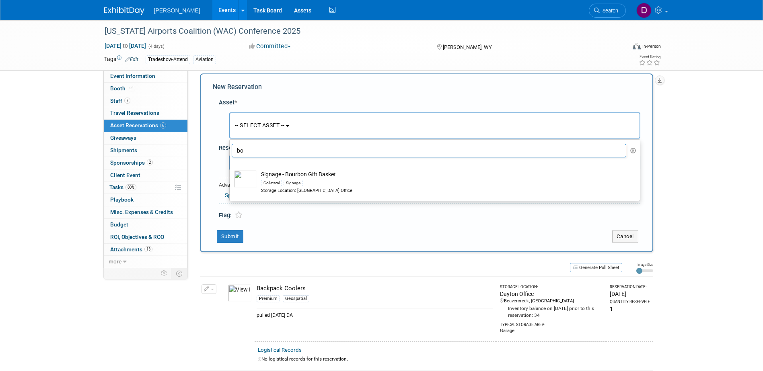
type input "b"
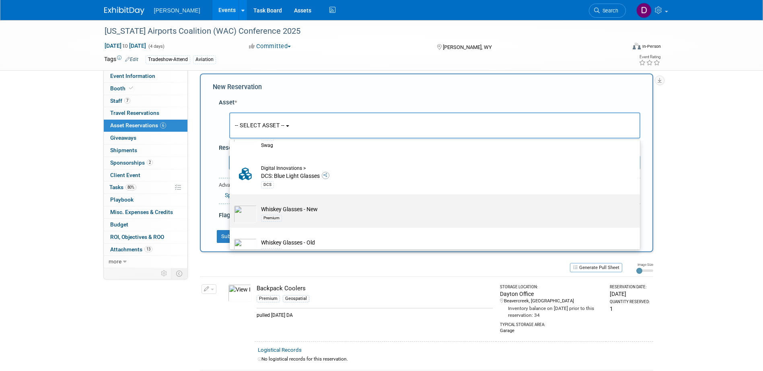
scroll to position [94, 0]
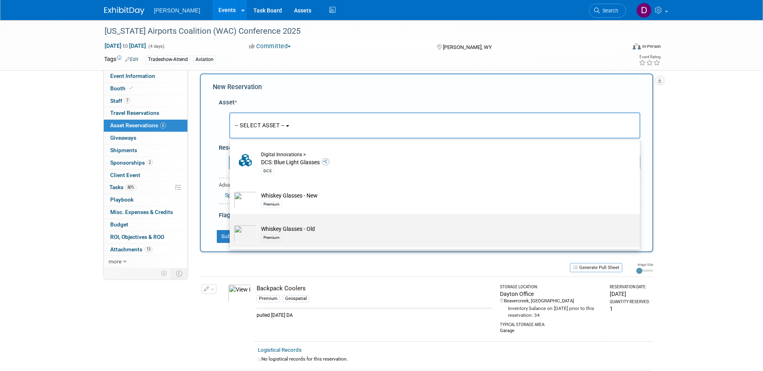
type input "glass"
click at [315, 236] on div "Premium" at bounding box center [442, 237] width 363 height 9
click at [231, 224] on input "Whiskey Glasses - Old Premium" at bounding box center [228, 221] width 5 height 5
select select "10726619"
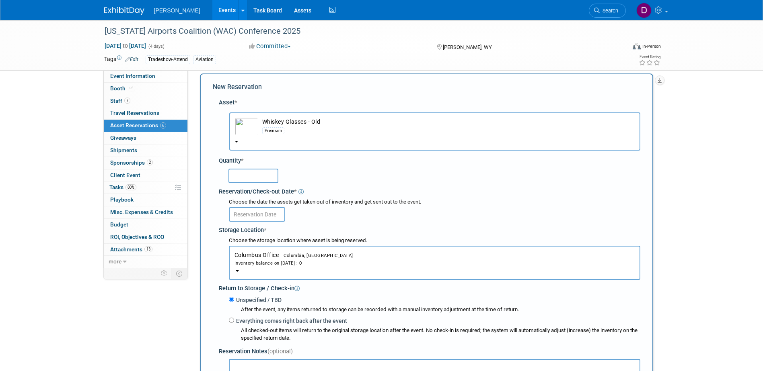
click at [254, 180] on input "text" at bounding box center [253, 176] width 50 height 14
type input "2"
click at [255, 218] on input "text" at bounding box center [257, 214] width 56 height 14
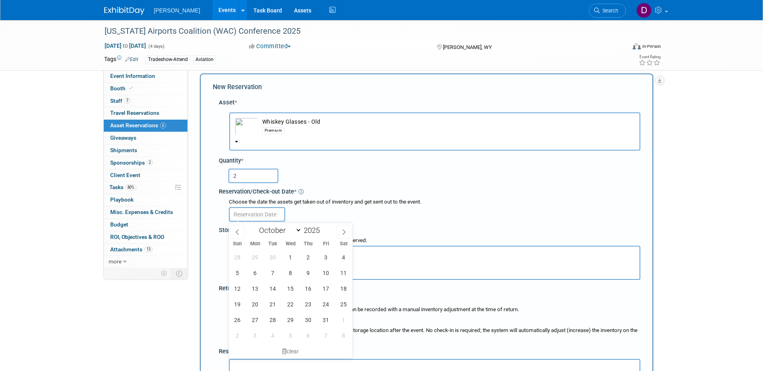
click at [241, 239] on div "Sun Mon Tue Wed Thu Fri Sat" at bounding box center [291, 243] width 124 height 11
click at [237, 231] on icon at bounding box center [237, 233] width 6 height 6
select select "8"
click at [302, 254] on span "4" at bounding box center [308, 258] width 16 height 16
type input "[DATE]"
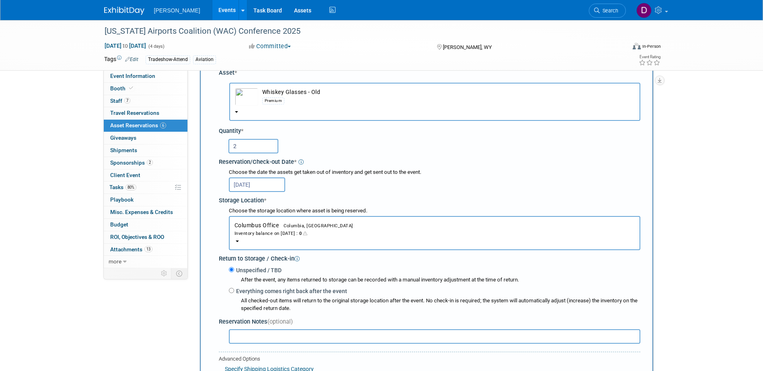
scroll to position [44, 0]
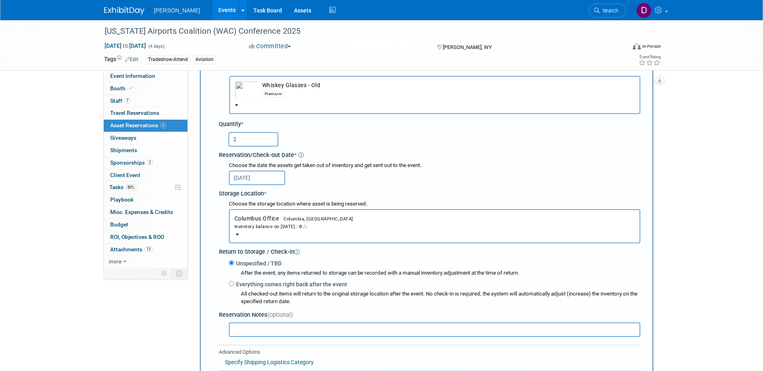
click at [268, 231] on button "Columbus Office Columbia, [GEOGRAPHIC_DATA] Inventory balance on [DATE] : 0" at bounding box center [434, 226] width 411 height 34
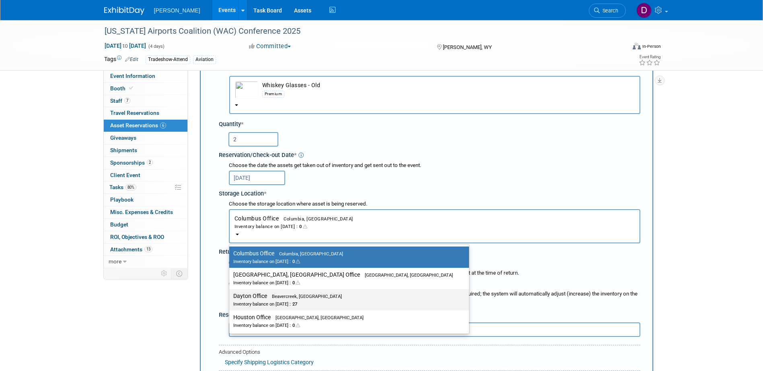
click at [259, 301] on div "Inventory balance on [DATE] : 27" at bounding box center [342, 304] width 219 height 8
click at [230, 299] on input "Dayton Office Beavercreek, [GEOGRAPHIC_DATA] Inventory balance on [DATE] : 27" at bounding box center [227, 296] width 5 height 5
select select "11223930"
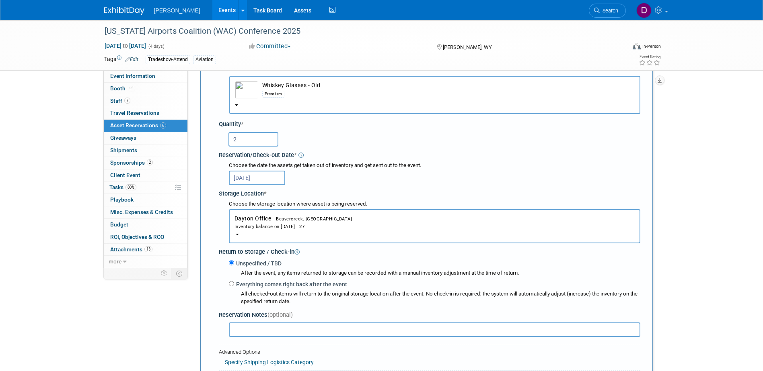
click at [247, 334] on input "text" at bounding box center [434, 330] width 411 height 14
paste input "pulled [DATE] DA"
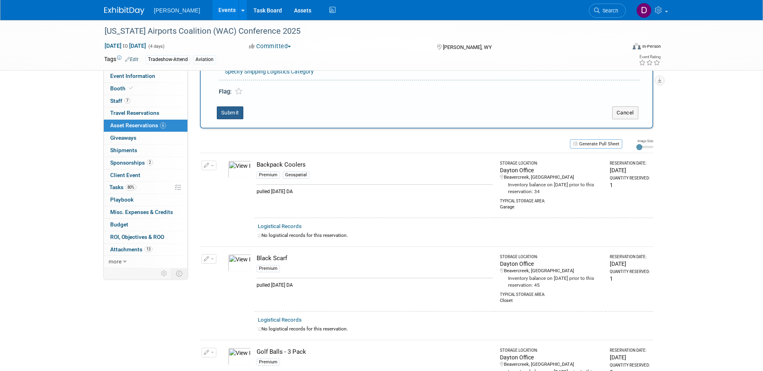
type input "pulled [DATE] DA"
click at [225, 117] on button "Submit" at bounding box center [230, 113] width 27 height 13
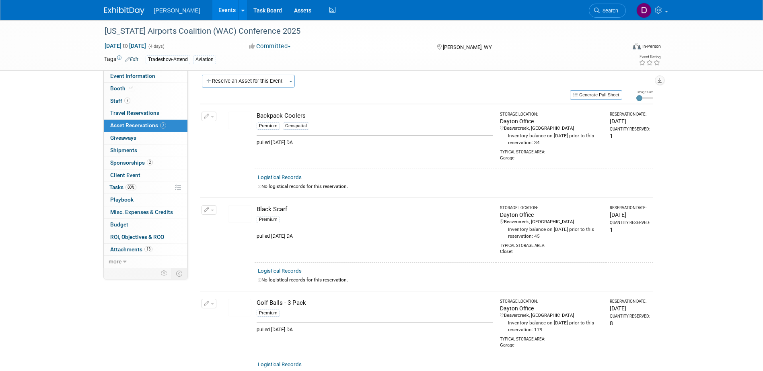
scroll to position [0, 0]
